Goal: Task Accomplishment & Management: Use online tool/utility

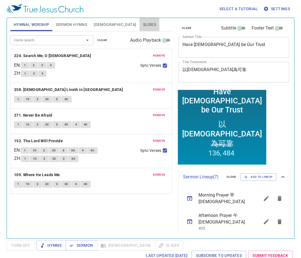
click at [143, 21] on span "Slides" at bounding box center [149, 24] width 13 height 7
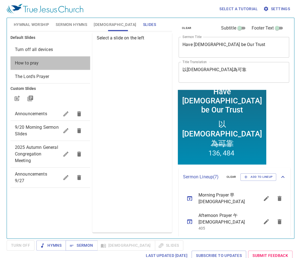
click at [50, 66] on span "How to pray" at bounding box center [50, 63] width 71 height 7
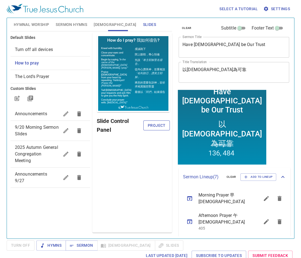
click at [154, 124] on span "Project" at bounding box center [157, 125] width 18 height 7
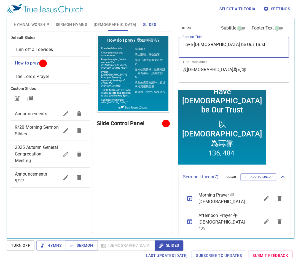
drag, startPoint x: 233, startPoint y: 44, endPoint x: 171, endPoint y: 39, distance: 61.7
click at [171, 39] on div "Hymnal Worship Sermon Hymns Bible Slides Hymn search Hymn search clear Audio Pl…" at bounding box center [150, 126] width 285 height 221
paste textarea "The King’s Business 我王之事工"
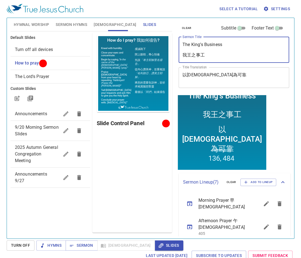
drag, startPoint x: 222, startPoint y: 55, endPoint x: 178, endPoint y: 53, distance: 43.6
click at [178, 53] on div "clear Subtitle Footer Text Sermon Title The King’s Business 我王之事工 x Sermon Titl…" at bounding box center [234, 56] width 114 height 76
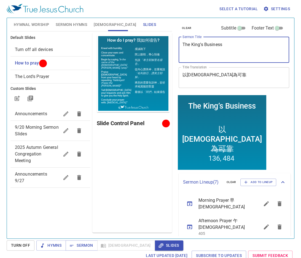
type textarea "The King’s Business"
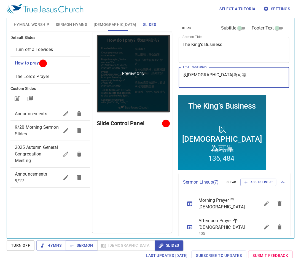
drag, startPoint x: 213, startPoint y: 73, endPoint x: 150, endPoint y: 70, distance: 63.0
click at [150, 70] on div "Hymnal Worship Sermon Hymns Bible Slides Hymn search Hymn search clear Audio Pl…" at bounding box center [150, 126] width 285 height 221
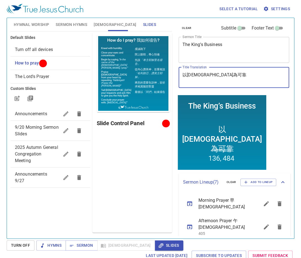
paste textarea "我王之事工"
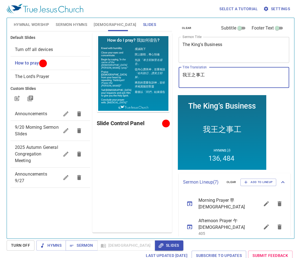
type textarea "我王之事工"
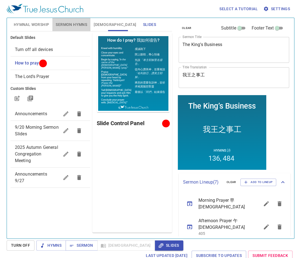
click at [78, 25] on span "Sermon Hymns" at bounding box center [71, 24] width 31 height 7
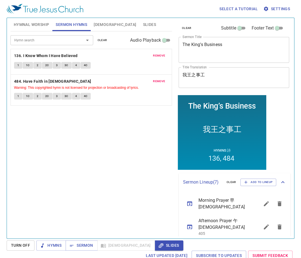
click at [160, 55] on span "remove" at bounding box center [159, 55] width 12 height 5
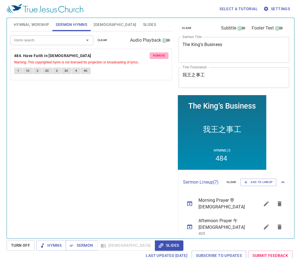
drag, startPoint x: 161, startPoint y: 57, endPoint x: 157, endPoint y: 56, distance: 3.6
click at [161, 57] on span "remove" at bounding box center [159, 55] width 12 height 5
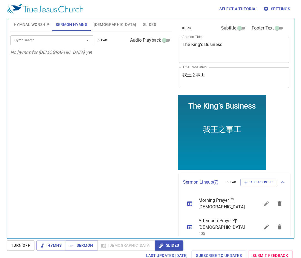
click at [75, 41] on input "Hymn search" at bounding box center [43, 40] width 63 height 6
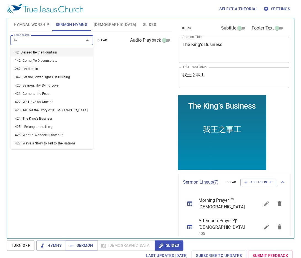
type input "425"
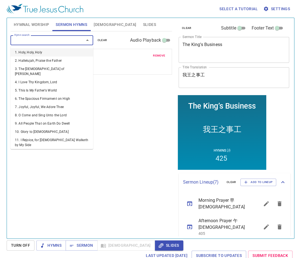
click at [74, 41] on input "Hymn search" at bounding box center [43, 40] width 63 height 6
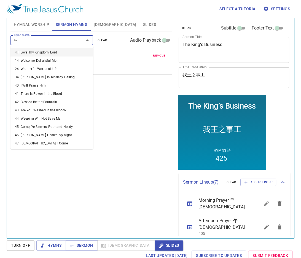
type input "424"
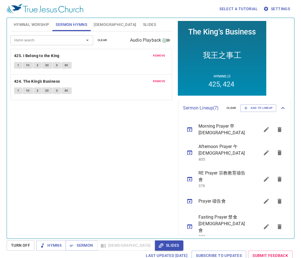
scroll to position [75, 0]
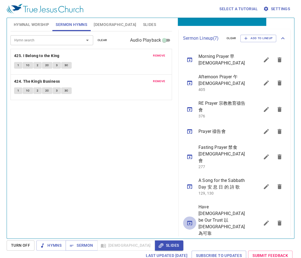
click at [191, 156] on icon "sermon lineup list" at bounding box center [190, 223] width 7 height 7
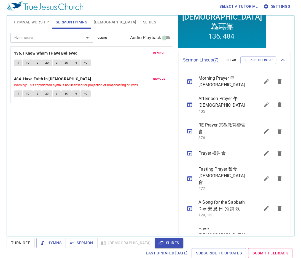
scroll to position [114, 0]
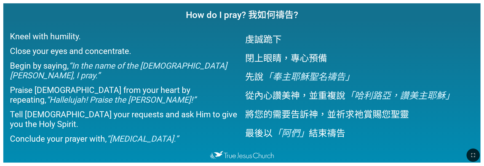
click at [87, 29] on span "Kneel with humility. Close your eyes and concentrate. Begin by saying, “In the …" at bounding box center [124, 87] width 229 height 122
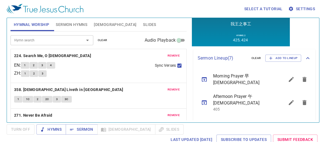
scroll to position [100, 0]
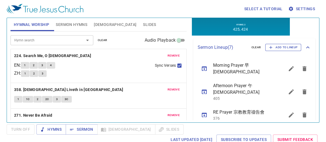
click at [276, 47] on span "Add to Lineup" at bounding box center [283, 47] width 29 height 5
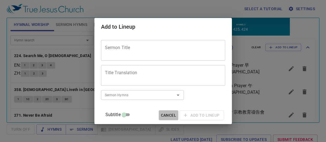
click at [167, 113] on span "Cancel" at bounding box center [168, 115] width 15 height 7
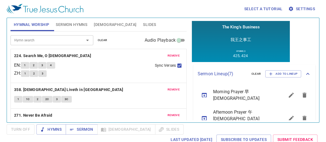
scroll to position [0, 0]
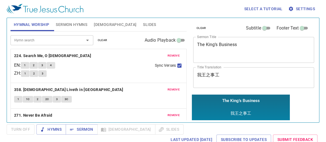
click at [246, 104] on div "The King’s Business" at bounding box center [241, 103] width 38 height 10
click at [233, 77] on textarea "我王之事工" at bounding box center [253, 77] width 113 height 10
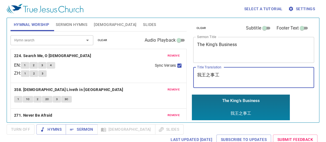
click at [233, 77] on textarea "我王之事工" at bounding box center [253, 77] width 113 height 10
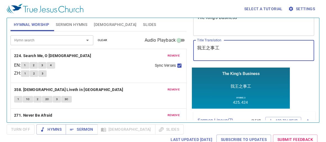
scroll to position [75, 0]
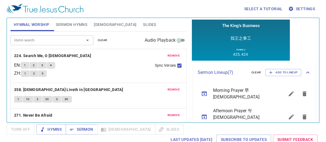
click at [227, 73] on p "Sermon Lineup ( 7 )" at bounding box center [222, 72] width 49 height 7
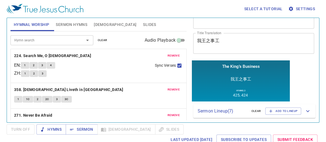
scroll to position [34, 0]
click at [233, 110] on p "Sermon Lineup ( 7 )" at bounding box center [222, 111] width 49 height 7
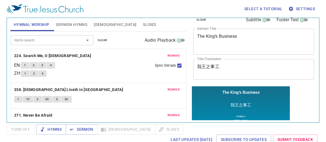
scroll to position [0, 0]
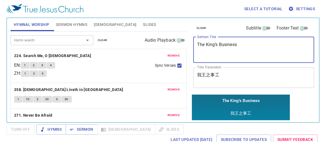
drag, startPoint x: 233, startPoint y: 44, endPoint x: 194, endPoint y: 44, distance: 38.9
click at [194, 44] on div "The King’s Business x Sermon Title" at bounding box center [253, 50] width 121 height 26
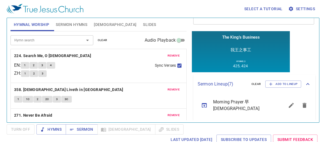
scroll to position [91, 0]
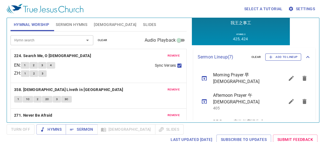
click at [283, 56] on span "Add to Lineup" at bounding box center [283, 57] width 29 height 5
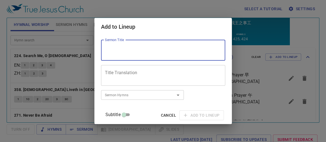
click at [167, 52] on textarea "Sermon Title" at bounding box center [163, 50] width 116 height 10
paste textarea "The King’s Business"
type textarea "The King’s Business"
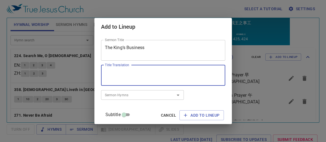
click at [157, 77] on textarea "Title Translation" at bounding box center [163, 75] width 116 height 10
click at [196, 112] on span "Add to Lineup" at bounding box center [202, 115] width 36 height 7
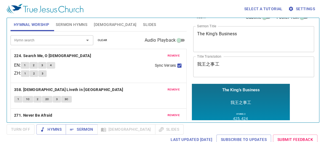
scroll to position [25, 0]
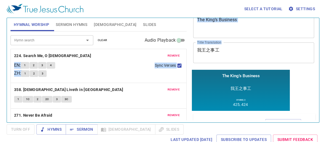
drag, startPoint x: 238, startPoint y: 58, endPoint x: 188, endPoint y: 51, distance: 51.2
click at [188, 51] on div "Hymnal Worship Sermon Hymns Bible Slides Hymn search Hymn search clear Audio Pl…" at bounding box center [162, 68] width 309 height 105
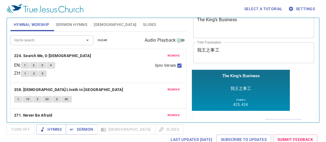
click at [216, 52] on textarea "我王之事工" at bounding box center [253, 52] width 113 height 10
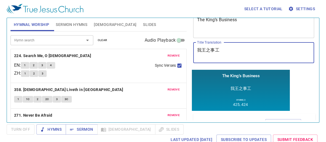
drag, startPoint x: 220, startPoint y: 50, endPoint x: 190, endPoint y: 47, distance: 30.5
click at [190, 47] on div "clear Subtitle Footer Text Sermon Title The King’s Business x Sermon Title Titl…" at bounding box center [253, 68] width 129 height 105
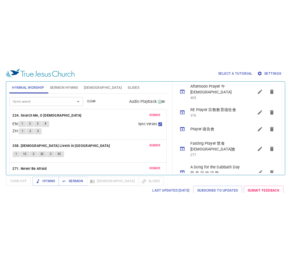
scroll to position [208, 0]
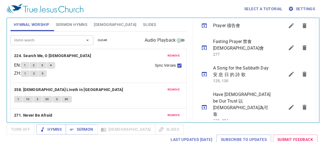
drag, startPoint x: 282, startPoint y: 106, endPoint x: 286, endPoint y: 106, distance: 3.9
click at [286, 129] on button "sermon lineup list" at bounding box center [291, 135] width 13 height 13
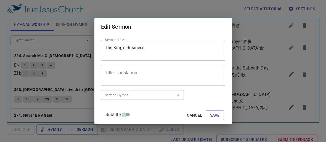
click at [201, 80] on textarea "Title Translation" at bounding box center [163, 75] width 116 height 10
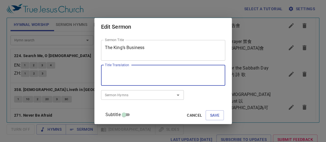
paste textarea "我王之事工"
type textarea "我王之事工"
click at [212, 120] on button "Save" at bounding box center [215, 115] width 18 height 10
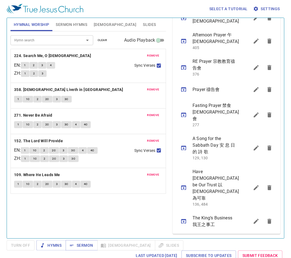
scroll to position [165, 0]
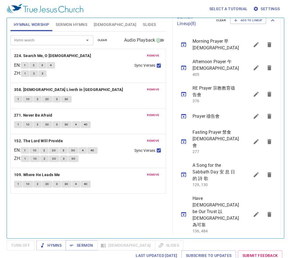
click at [184, 142] on icon "sermon lineup list" at bounding box center [183, 248] width 7 height 7
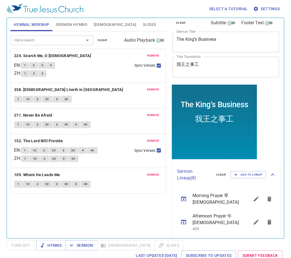
scroll to position [0, 0]
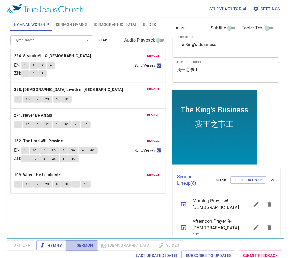
click at [81, 142] on span "Sermon" at bounding box center [81, 245] width 23 height 7
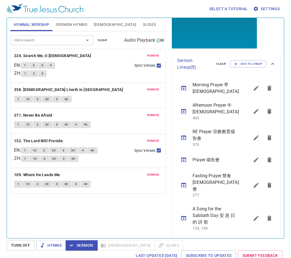
scroll to position [160, 0]
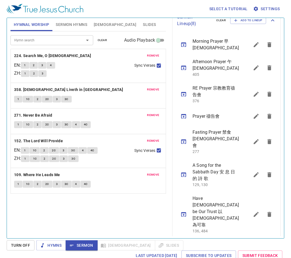
click at [254, 142] on icon "sermon lineup list" at bounding box center [256, 248] width 7 height 7
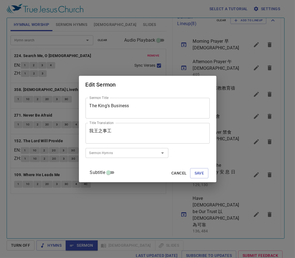
click at [135, 142] on div "Sermon Hymns" at bounding box center [127, 153] width 83 height 10
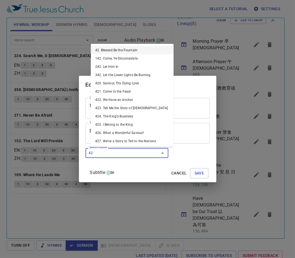
type input "425"
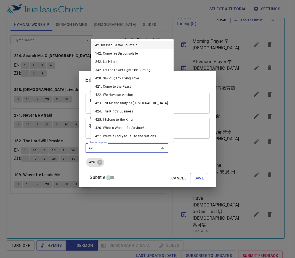
type input "424"
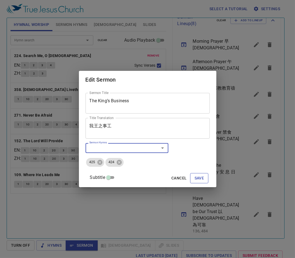
click at [195, 142] on span "Save" at bounding box center [200, 178] width 10 height 7
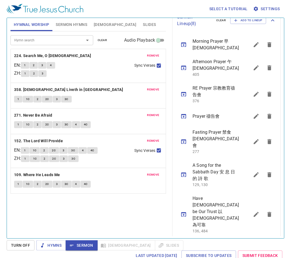
click at [186, 142] on icon "sermon lineup list" at bounding box center [183, 251] width 5 height 4
click at [83, 22] on span "Sermon Hymns" at bounding box center [71, 24] width 31 height 7
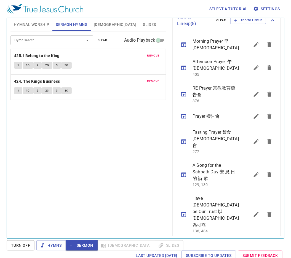
click at [101, 22] on span "[DEMOGRAPHIC_DATA]" at bounding box center [115, 24] width 42 height 7
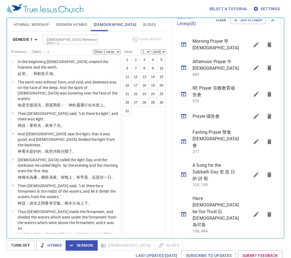
click at [143, 23] on span "Slides" at bounding box center [149, 24] width 13 height 7
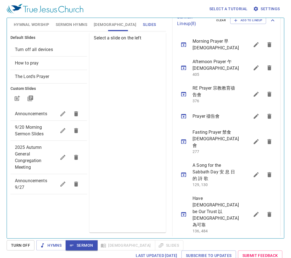
click at [52, 59] on div "How to pray" at bounding box center [48, 63] width 77 height 13
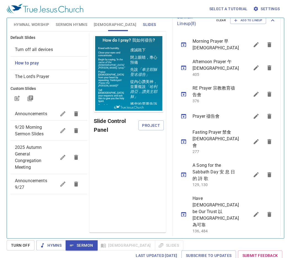
scroll to position [0, 0]
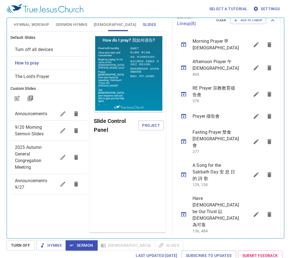
click at [144, 123] on span "Project" at bounding box center [151, 125] width 17 height 7
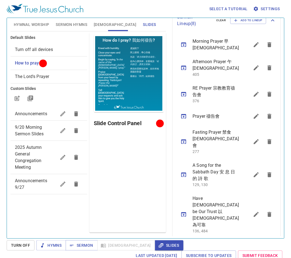
drag, startPoint x: 182, startPoint y: 226, endPoint x: 215, endPoint y: 206, distance: 39.0
click at [182, 142] on icon "sermon lineup list" at bounding box center [183, 251] width 5 height 4
click at [186, 142] on icon "sermon lineup list" at bounding box center [183, 251] width 7 height 7
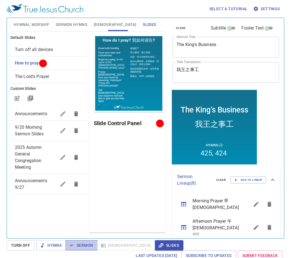
click at [84, 142] on span "Sermon" at bounding box center [81, 245] width 23 height 7
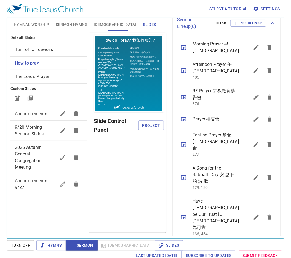
scroll to position [165, 0]
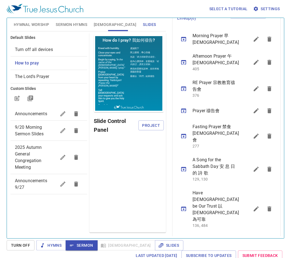
click at [254, 142] on icon "sermon lineup list" at bounding box center [256, 245] width 5 height 5
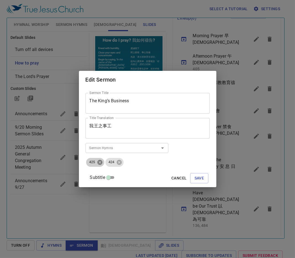
click at [103, 142] on icon at bounding box center [100, 163] width 6 height 6
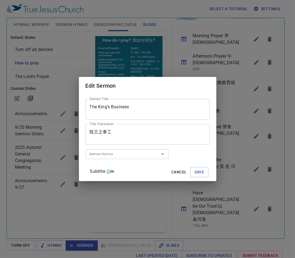
click at [110, 142] on input "Sermon Hymns" at bounding box center [118, 154] width 63 height 6
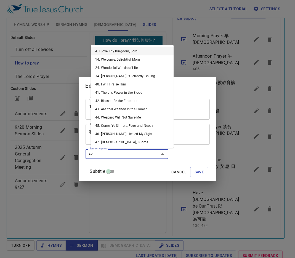
type input "425"
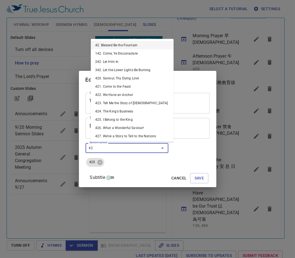
type input "423"
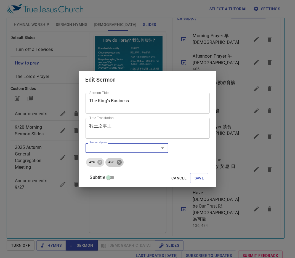
click at [121, 142] on icon at bounding box center [118, 162] width 5 height 5
click at [118, 142] on input "Sermon Hymns" at bounding box center [118, 148] width 63 height 6
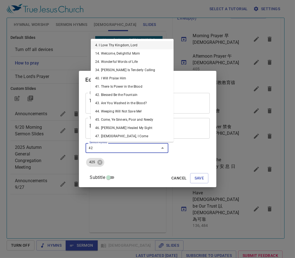
type input "424"
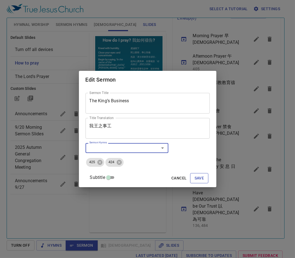
click at [195, 142] on span "Save" at bounding box center [200, 178] width 10 height 7
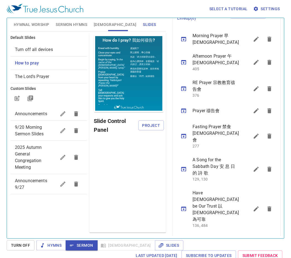
click at [67, 23] on span "Sermon Hymns" at bounding box center [71, 24] width 31 height 7
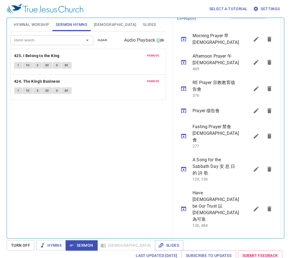
click at [19, 62] on button "1" at bounding box center [18, 65] width 8 height 7
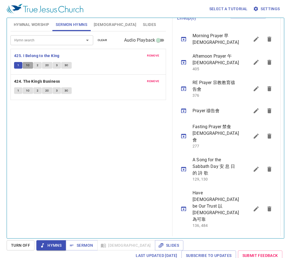
click at [27, 65] on span "1C" at bounding box center [28, 65] width 4 height 5
click at [38, 65] on button "2" at bounding box center [37, 65] width 8 height 7
click at [49, 64] on span "2C" at bounding box center [47, 65] width 4 height 5
click at [58, 65] on button "3" at bounding box center [57, 65] width 8 height 7
click at [69, 65] on button "3C" at bounding box center [66, 65] width 10 height 7
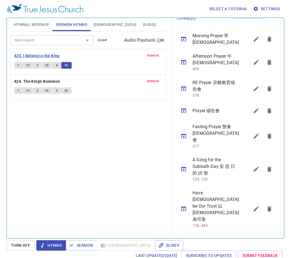
click at [41, 54] on b "425. I Belong to the King" at bounding box center [37, 55] width 46 height 7
click at [143, 22] on span "Slides" at bounding box center [149, 24] width 13 height 7
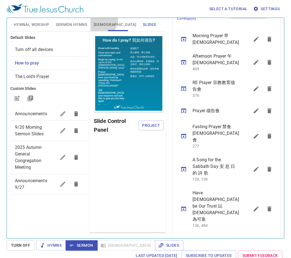
click at [102, 20] on button "[DEMOGRAPHIC_DATA]" at bounding box center [115, 24] width 49 height 13
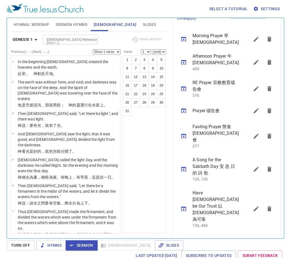
click at [143, 25] on span "Slides" at bounding box center [149, 24] width 13 height 7
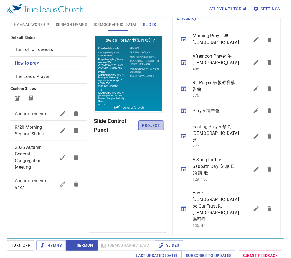
click at [158, 127] on span "Project" at bounding box center [151, 125] width 17 height 7
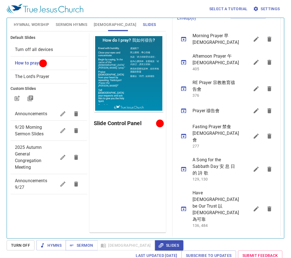
click at [183, 142] on icon "sermon lineup list" at bounding box center [183, 245] width 7 height 7
click at [81, 142] on span "Sermon" at bounding box center [81, 245] width 23 height 7
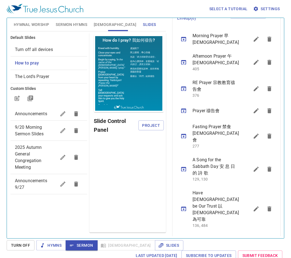
click at [154, 142] on div "Preview Only Slide Control Panel Project" at bounding box center [127, 133] width 77 height 200
click at [79, 26] on span "Sermon Hymns" at bounding box center [71, 24] width 31 height 7
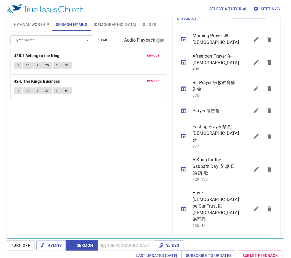
click at [97, 25] on span "[DEMOGRAPHIC_DATA]" at bounding box center [115, 24] width 42 height 7
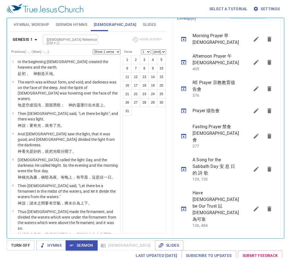
click at [57, 39] on input "[DEMOGRAPHIC_DATA] Reference (Ctrl + /)" at bounding box center [65, 39] width 43 height 6
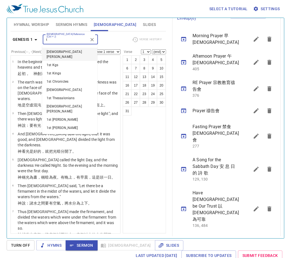
type input "t"
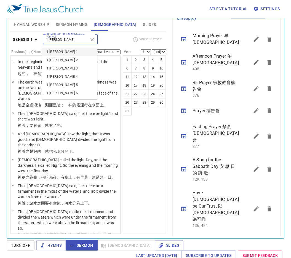
type input "1 tim"
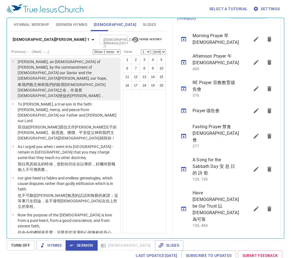
click at [75, 82] on p "奉 我們 救主 神 和 我們的 盼望 基督 耶穌 之命 ，作基督 耶穌 使徒 的保羅 ，" at bounding box center [68, 90] width 101 height 17
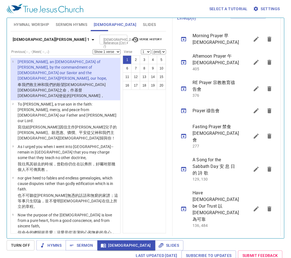
click at [138, 88] on button "17" at bounding box center [135, 85] width 9 height 9
select select "17"
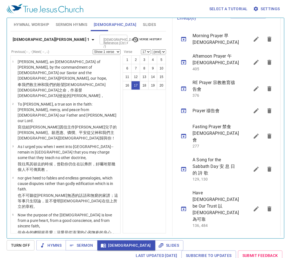
scroll to position [382, 0]
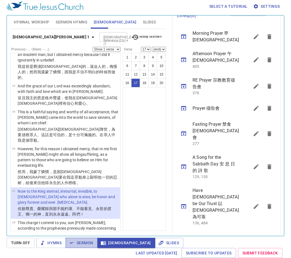
click at [80, 142] on span "Sermon" at bounding box center [81, 243] width 23 height 7
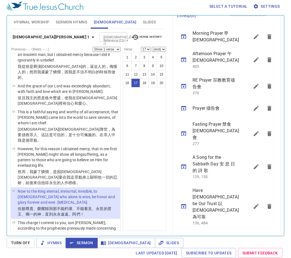
click at [97, 142] on p "Now to the King eternal, immortal, invisible, to God who alone is wise, be hono…" at bounding box center [68, 197] width 101 height 17
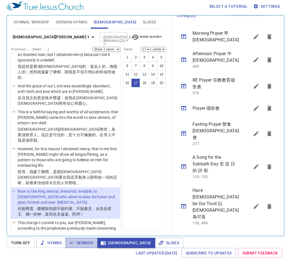
click at [83, 142] on span "Sermon" at bounding box center [81, 243] width 23 height 7
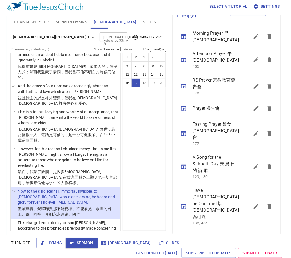
click at [108, 142] on span "[DEMOGRAPHIC_DATA]" at bounding box center [126, 243] width 49 height 7
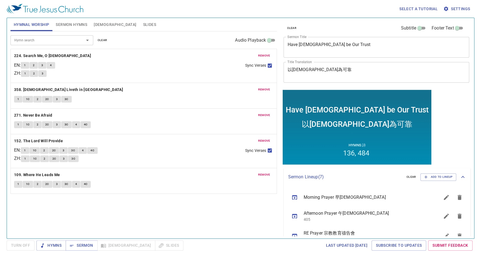
click at [182, 76] on div "1 2 3" at bounding box center [131, 74] width 220 height 8
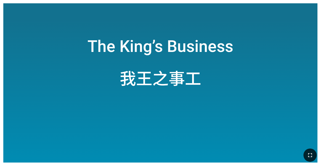
click at [308, 155] on icon "button" at bounding box center [310, 155] width 7 height 7
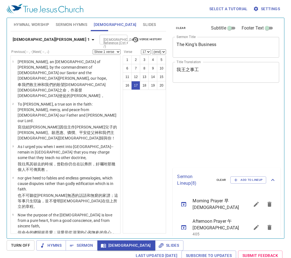
select select "17"
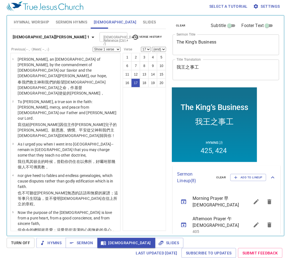
scroll to position [165, 0]
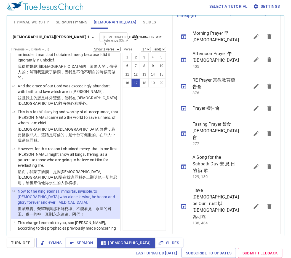
click at [89, 246] on span "Sermon" at bounding box center [81, 243] width 23 height 7
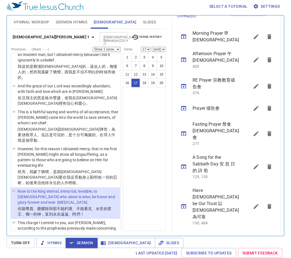
click at [101, 37] on input "[DEMOGRAPHIC_DATA] Reference (Ctrl + /)" at bounding box center [108, 37] width 15 height 6
type input "1 tim 6:15"
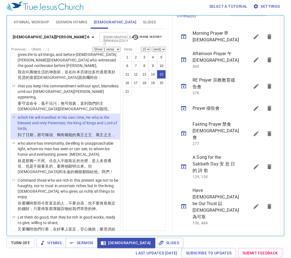
scroll to position [416, 0]
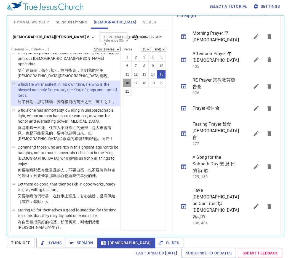
click at [127, 82] on button "16" at bounding box center [127, 83] width 9 height 9
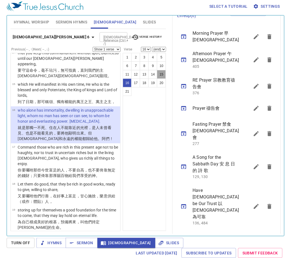
click at [161, 75] on button "15" at bounding box center [161, 74] width 9 height 9
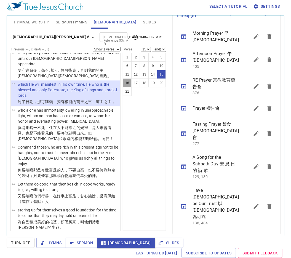
click at [127, 80] on button "16" at bounding box center [127, 83] width 9 height 9
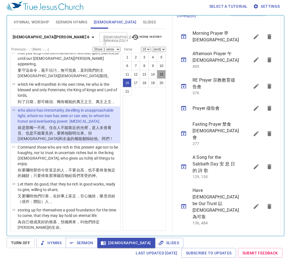
click at [160, 76] on button "15" at bounding box center [161, 74] width 9 height 9
select select "15"
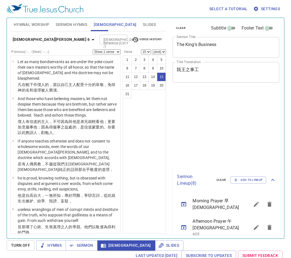
select select "15"
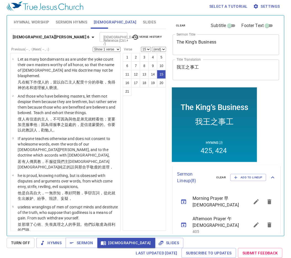
scroll to position [165, 0]
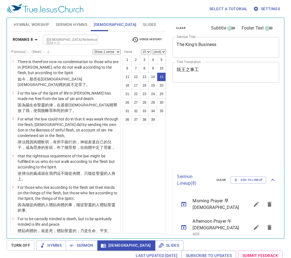
select select "15"
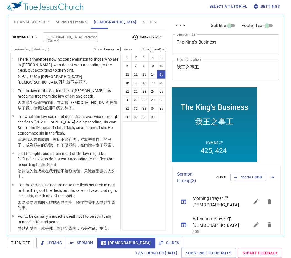
scroll to position [165, 0]
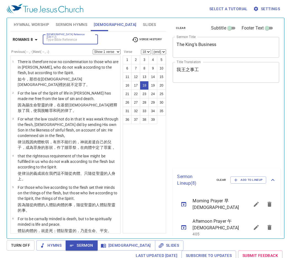
select select "18"
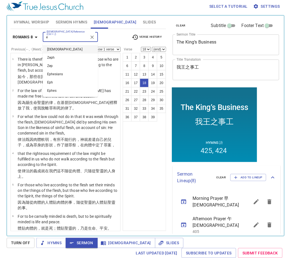
type input "ep"
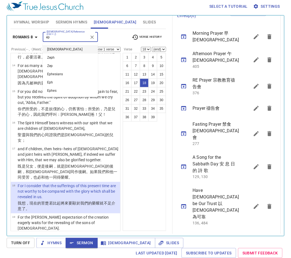
scroll to position [0, 0]
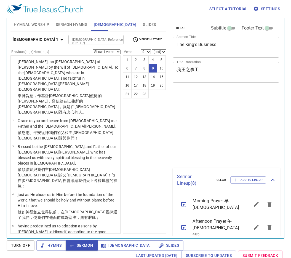
select select "9"
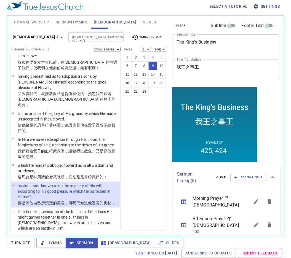
scroll to position [165, 0]
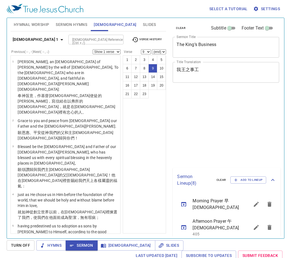
select select "9"
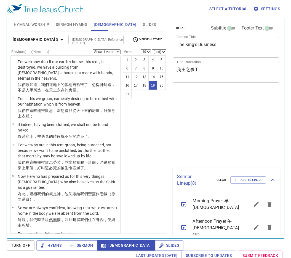
select select "19"
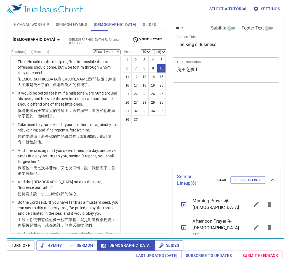
select select "10"
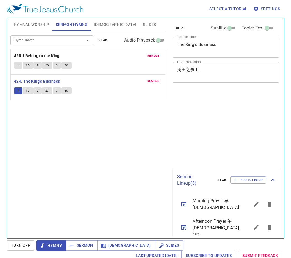
scroll to position [2, 0]
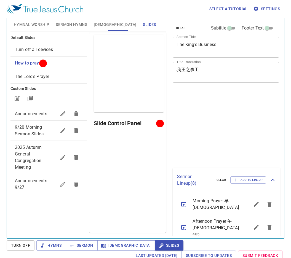
scroll to position [2, 0]
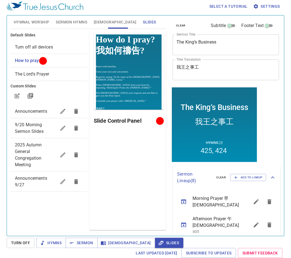
scroll to position [165, 0]
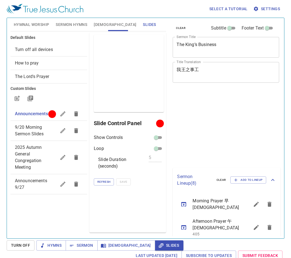
scroll to position [2, 0]
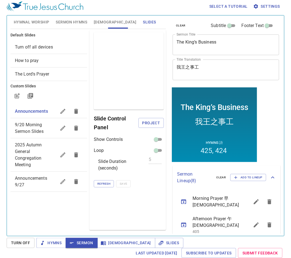
scroll to position [165, 0]
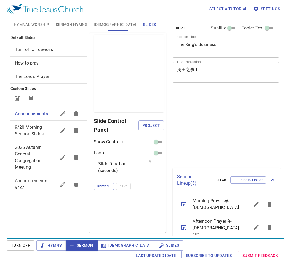
scroll to position [2, 0]
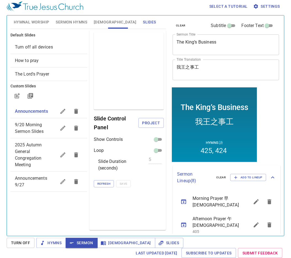
scroll to position [165, 0]
